Goal: Information Seeking & Learning: Understand process/instructions

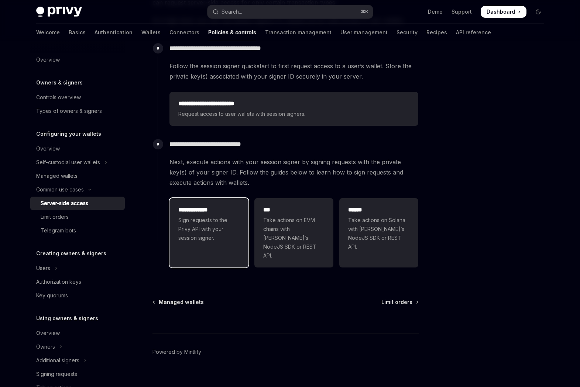
scroll to position [169, 0]
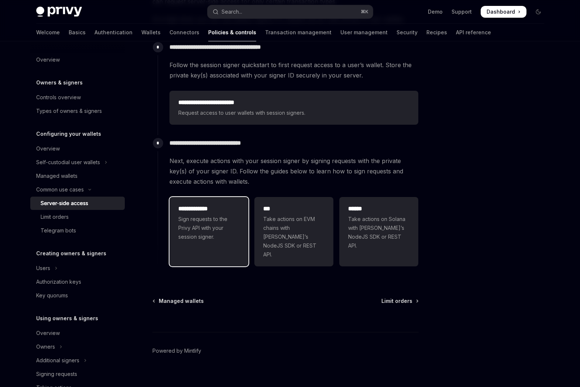
click at [235, 225] on span "Sign requests to the Privy API with your session signer." at bounding box center [208, 228] width 61 height 27
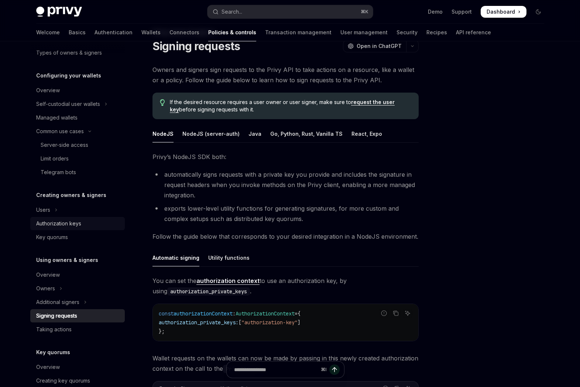
scroll to position [90, 0]
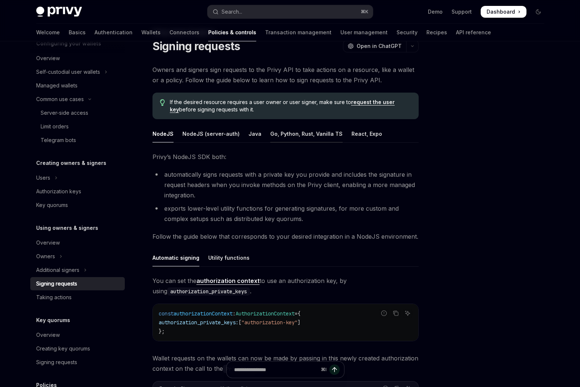
click at [319, 136] on div "Go, Python, Rust, Vanilla TS" at bounding box center [306, 133] width 72 height 17
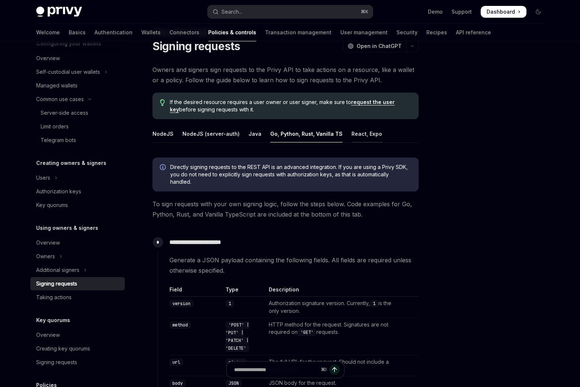
click at [354, 139] on div "React, Expo" at bounding box center [366, 133] width 31 height 17
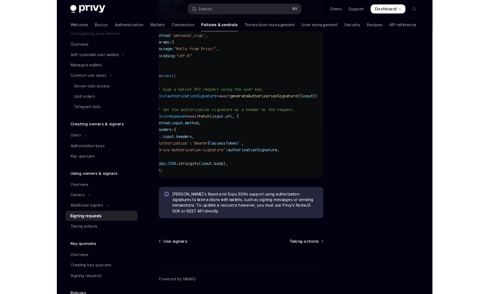
scroll to position [0, 10]
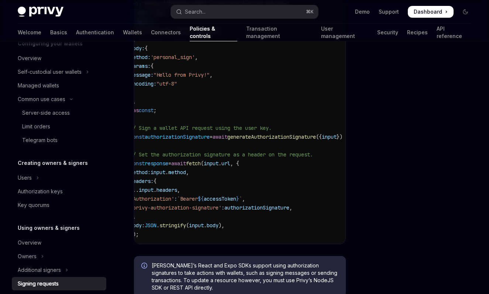
type textarea "*"
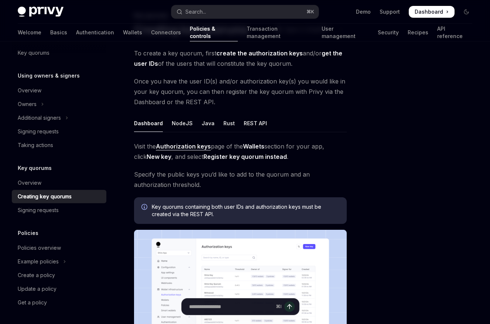
scroll to position [44, 0]
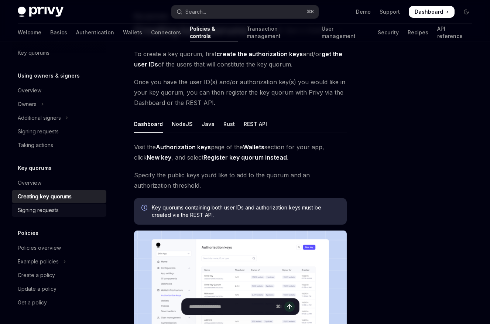
click at [77, 211] on div "Signing requests" at bounding box center [60, 209] width 84 height 9
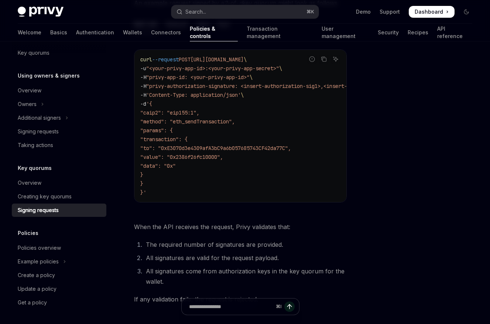
scroll to position [325, 0]
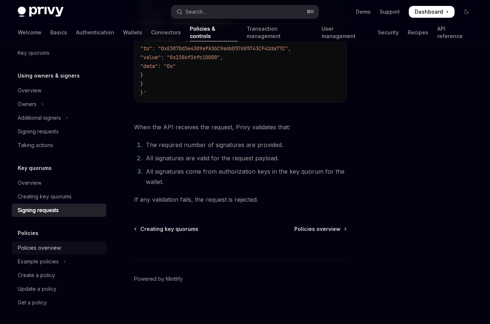
click at [70, 253] on link "Policies overview" at bounding box center [59, 247] width 94 height 13
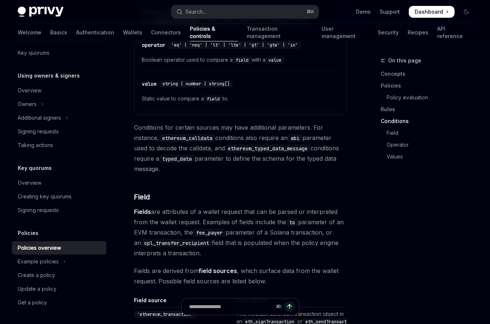
scroll to position [1897, 0]
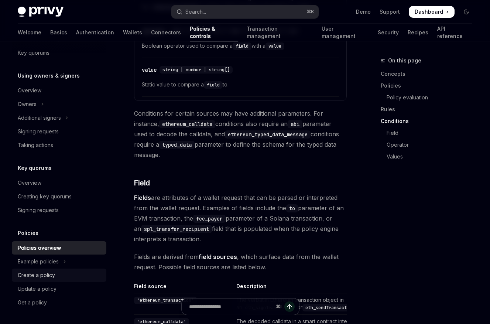
click at [62, 277] on div "Create a policy" at bounding box center [60, 274] width 84 height 9
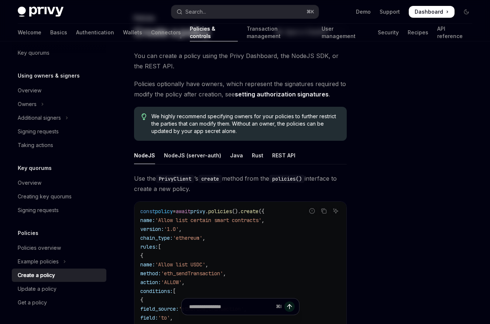
scroll to position [44, 0]
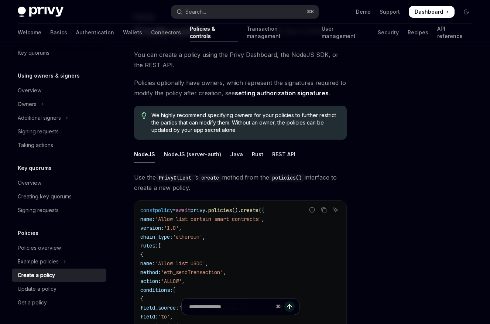
click at [218, 154] on ul "NodeJS NodeJS (server-auth) Java Rust REST API" at bounding box center [240, 154] width 212 height 18
click at [272, 152] on div "REST API" at bounding box center [283, 153] width 23 height 17
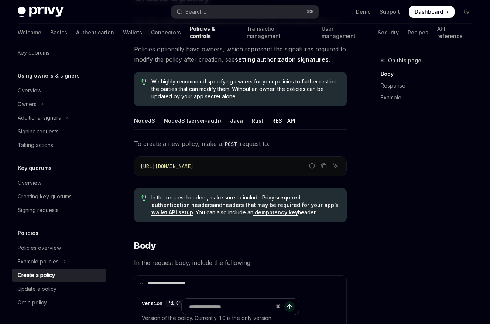
scroll to position [86, 0]
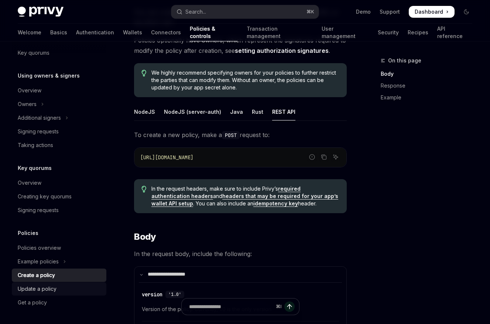
click at [55, 290] on div "Update a policy" at bounding box center [37, 288] width 39 height 9
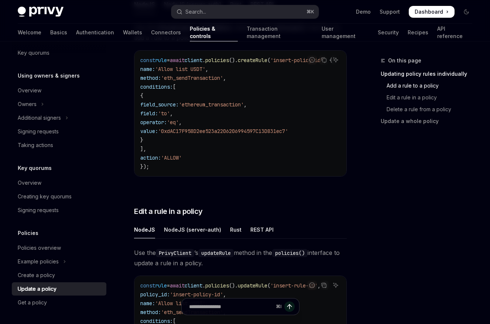
scroll to position [281, 0]
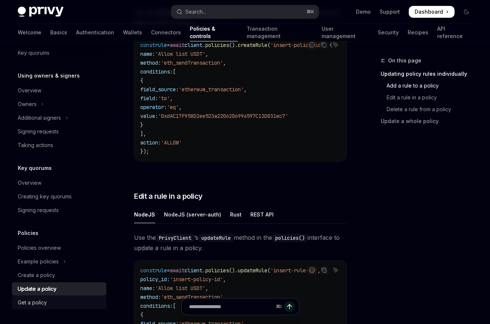
click at [48, 294] on div "Get a policy" at bounding box center [60, 302] width 84 height 9
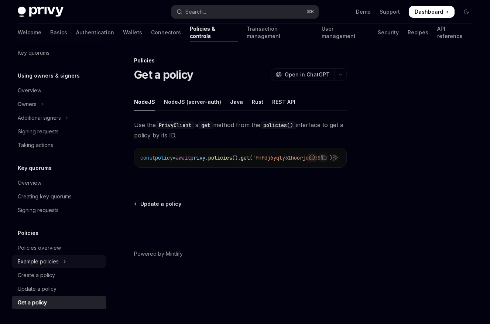
click at [63, 261] on icon "Toggle Example policies section" at bounding box center [64, 261] width 3 height 9
type textarea "*"
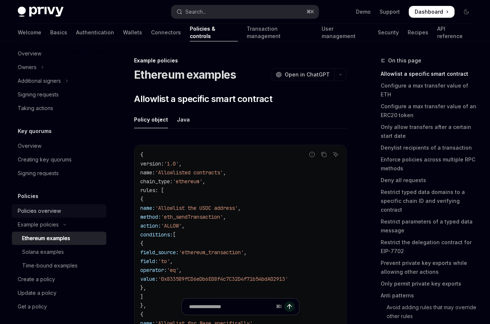
scroll to position [243, 0]
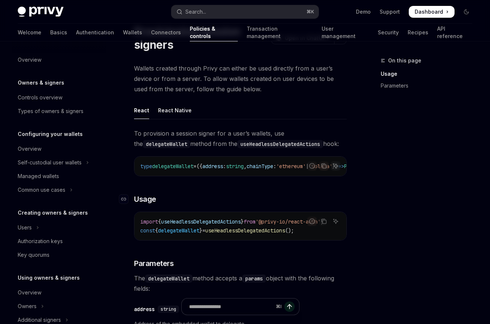
scroll to position [40, 0]
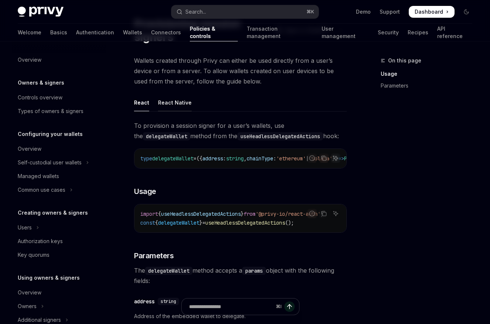
click at [177, 96] on div "React Native" at bounding box center [175, 102] width 34 height 17
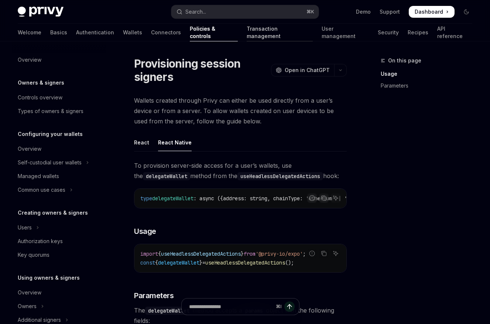
click at [246, 34] on link "Transaction management" at bounding box center [279, 33] width 66 height 18
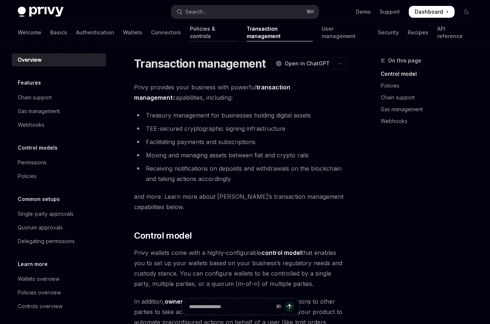
click at [190, 30] on link "Policies & controls" at bounding box center [214, 33] width 48 height 18
click at [190, 35] on link "Policies & controls" at bounding box center [214, 33] width 48 height 18
click at [190, 38] on link "Policies & controls" at bounding box center [214, 33] width 48 height 18
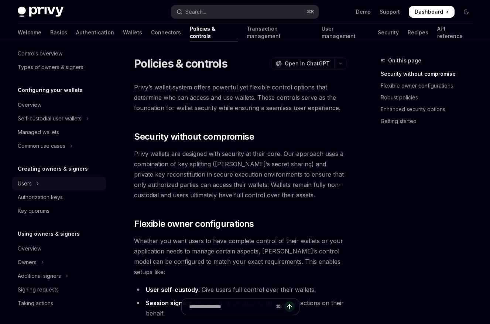
click at [56, 184] on button "Users" at bounding box center [59, 183] width 94 height 13
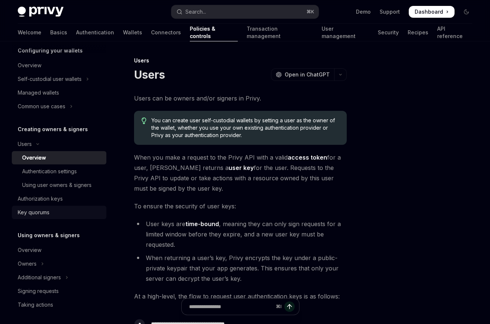
scroll to position [86, 0]
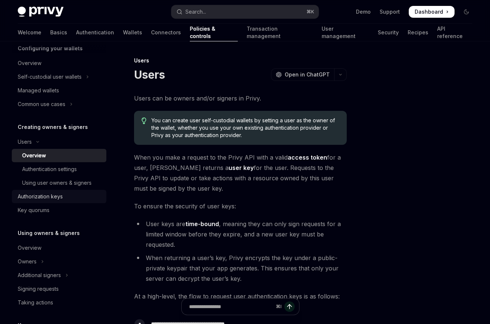
click at [55, 200] on div "Authorization keys" at bounding box center [40, 196] width 45 height 9
type textarea "*"
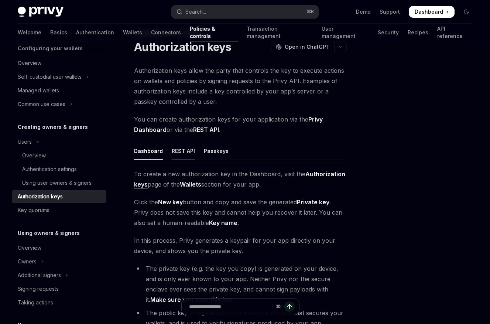
scroll to position [9, 0]
